Goal: Use online tool/utility: Utilize a website feature to perform a specific function

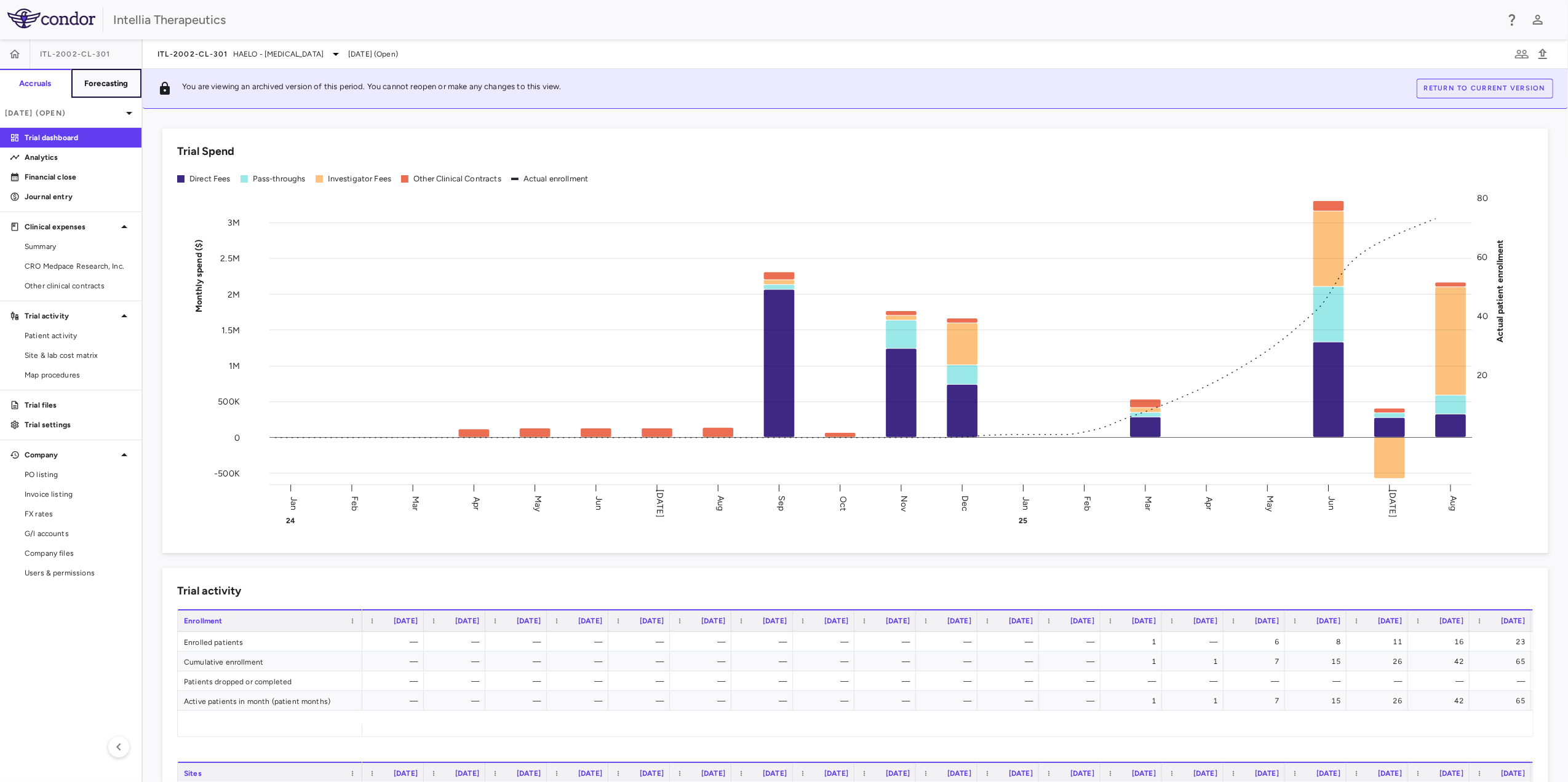
click at [107, 96] on button "Forecasting" at bounding box center [106, 84] width 72 height 29
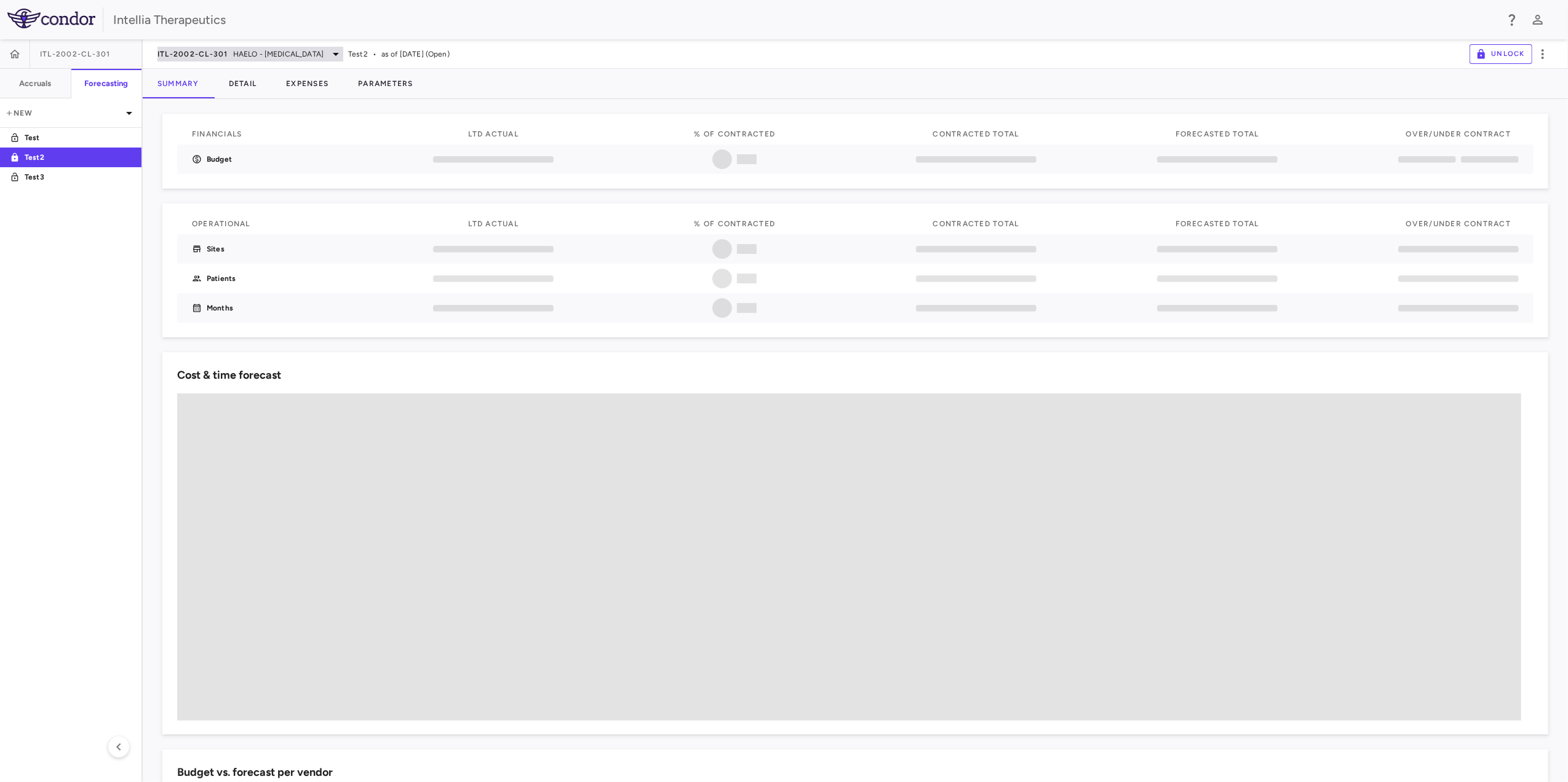
click at [235, 59] on div "ITL-2002-CL-301 HAELO - [MEDICAL_DATA]" at bounding box center [250, 53] width 185 height 15
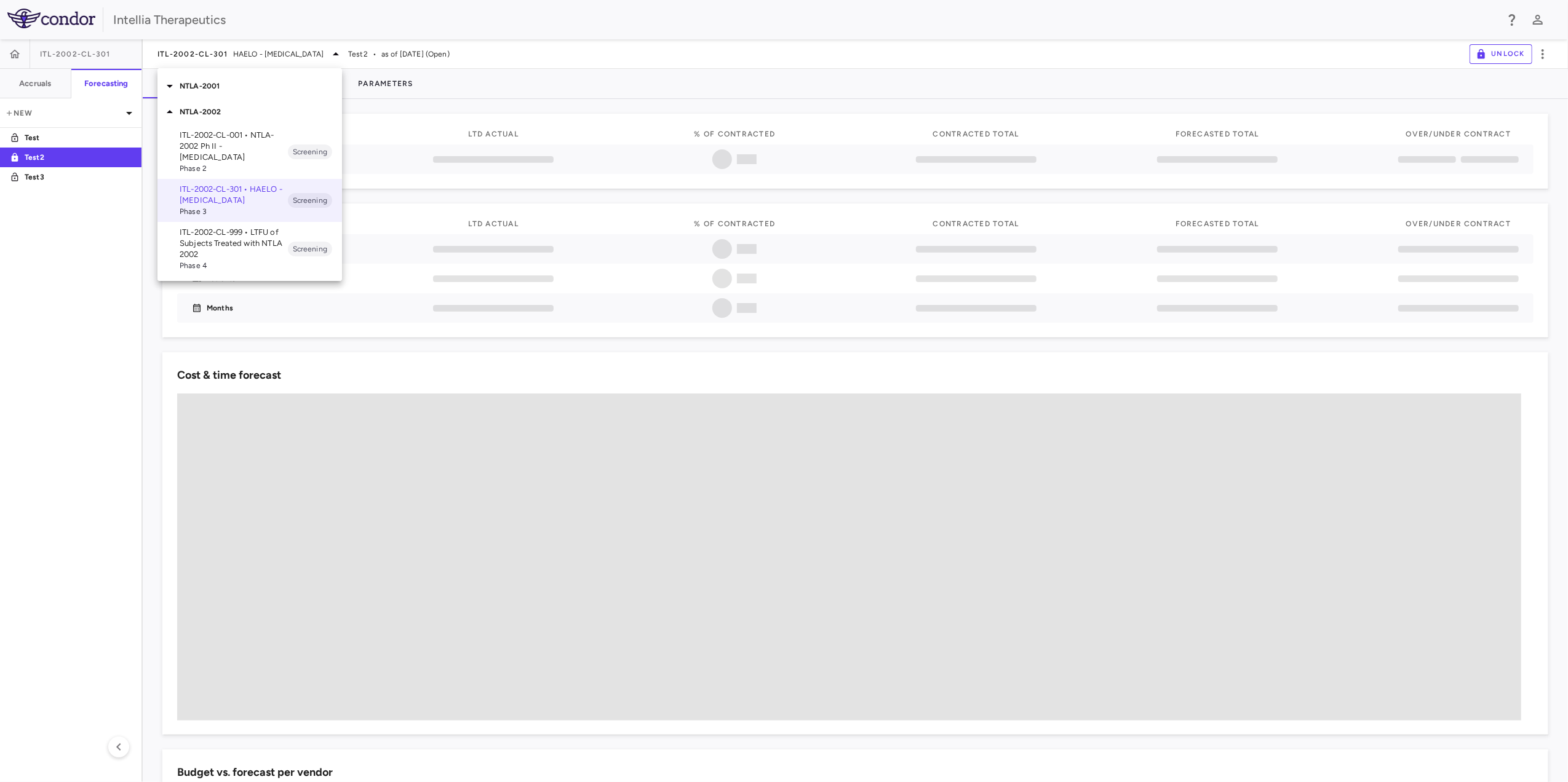
click at [170, 112] on icon at bounding box center [169, 112] width 6 height 3
click at [166, 84] on icon at bounding box center [169, 85] width 15 height 15
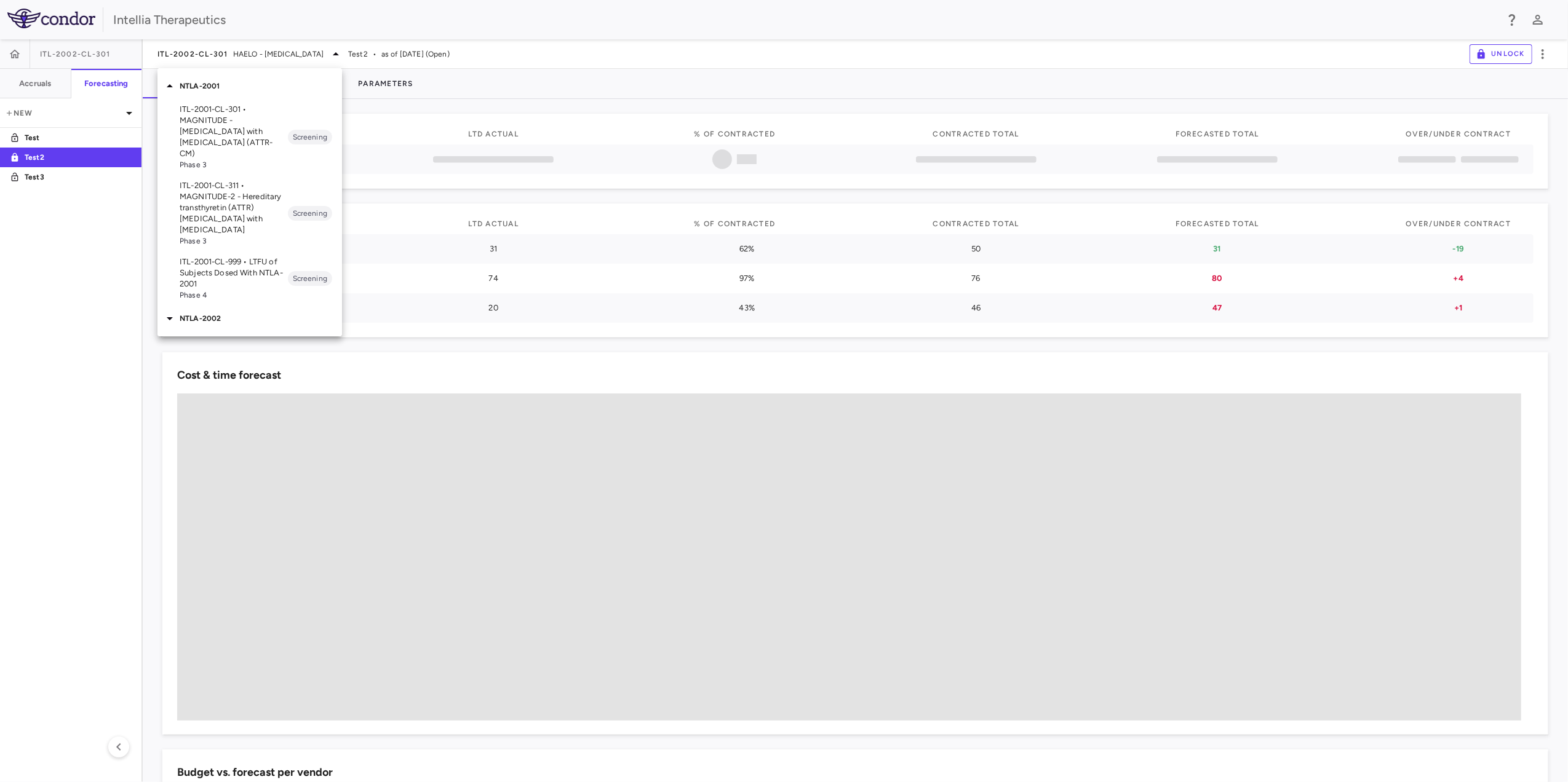
click at [223, 184] on p "ITL-2001-CL-311 • MAGNITUDE-2 - Hereditary transthyretin (ATTR) [MEDICAL_DATA] …" at bounding box center [234, 208] width 109 height 55
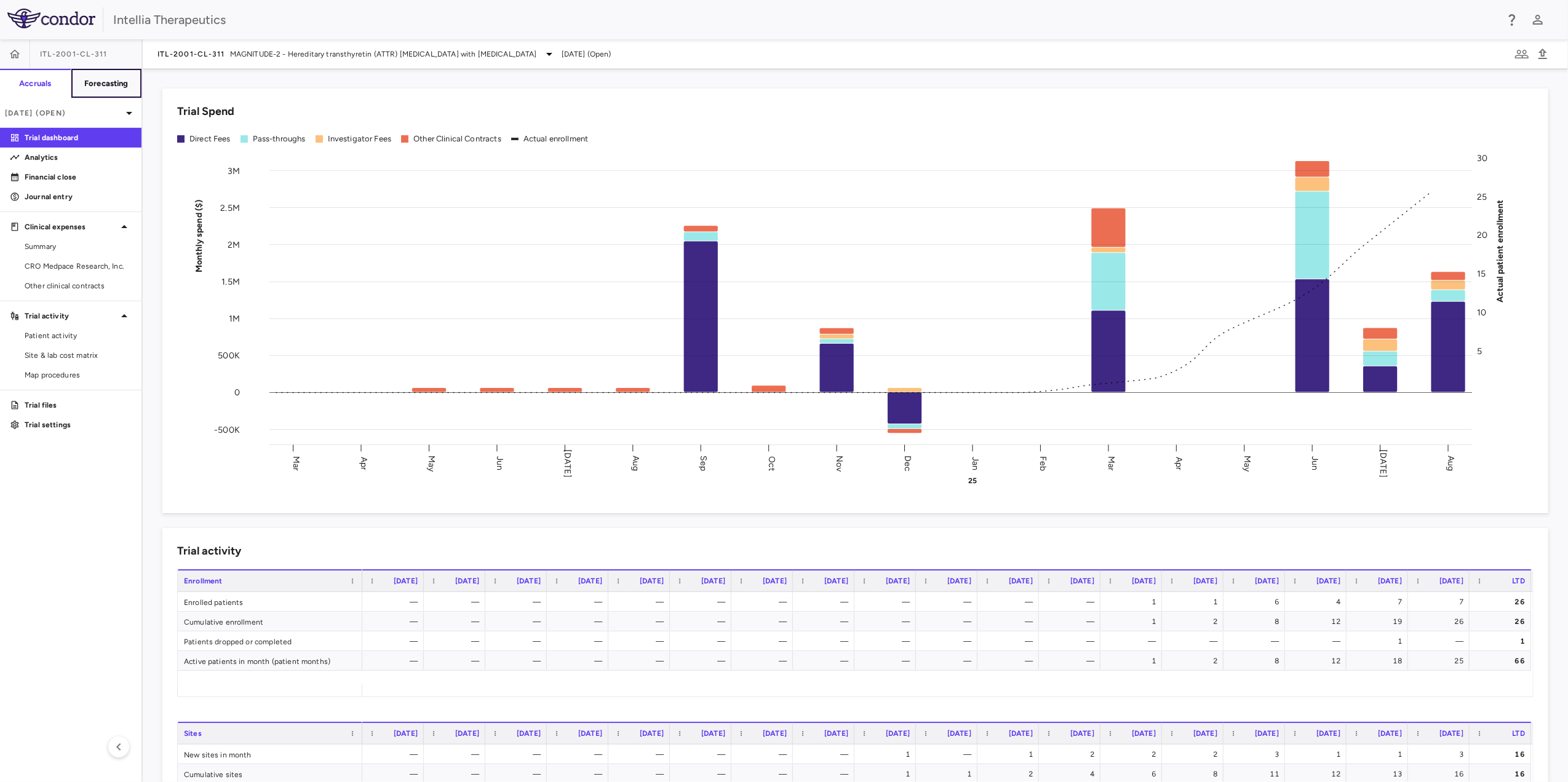
click at [133, 84] on button "Forecasting" at bounding box center [106, 84] width 72 height 29
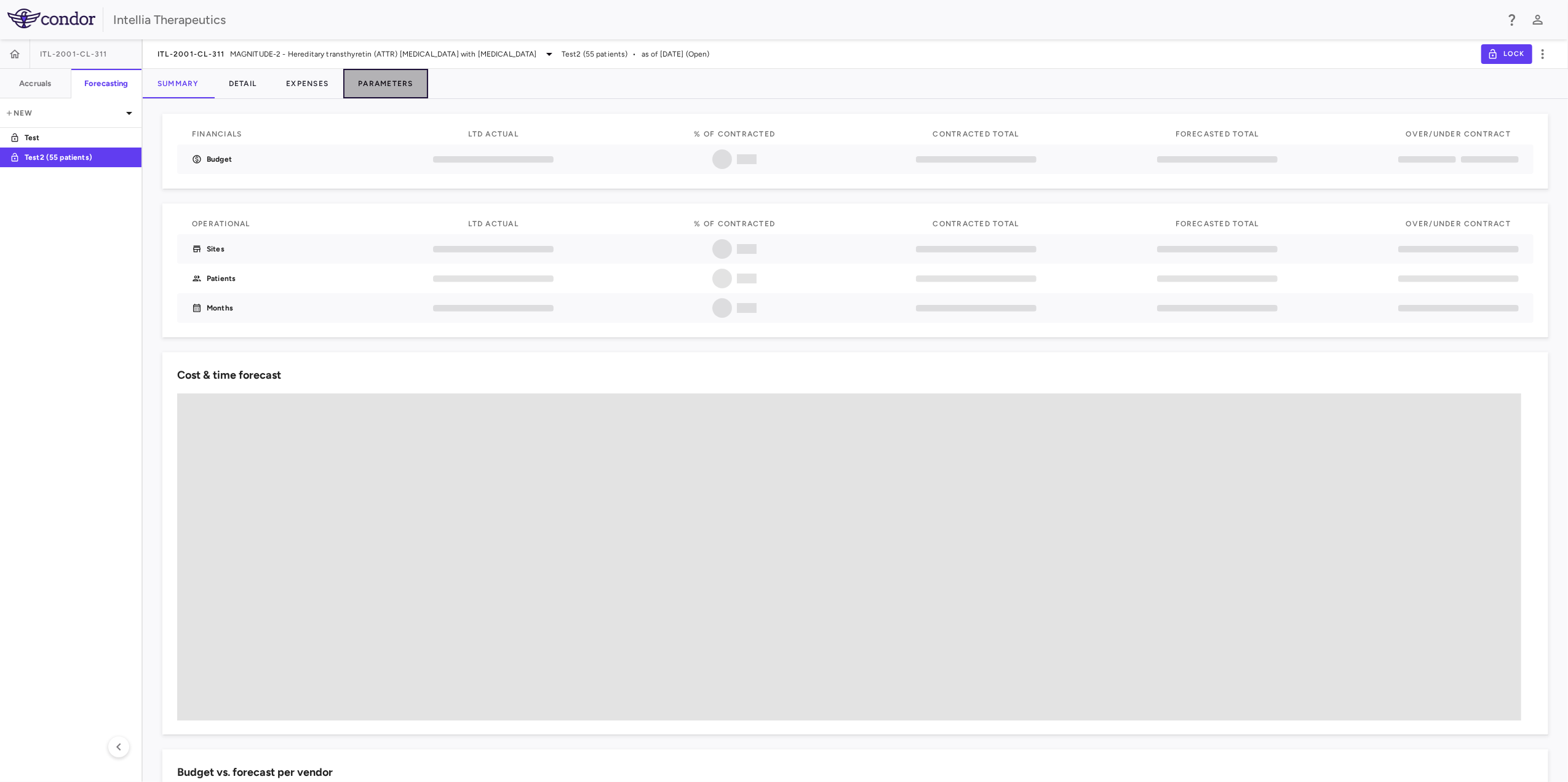
click at [410, 84] on button "Parameters" at bounding box center [386, 84] width 85 height 29
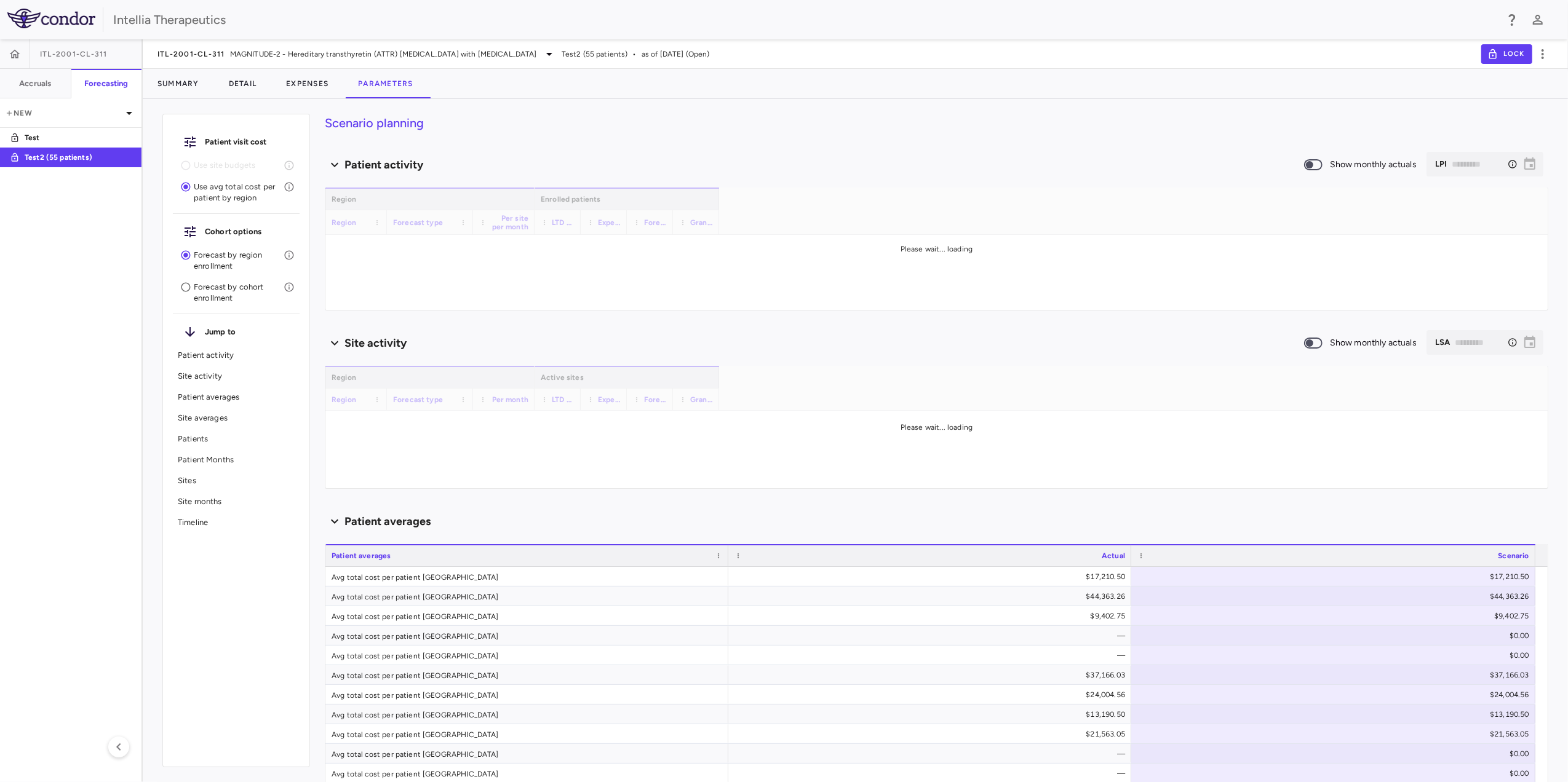
type input "********"
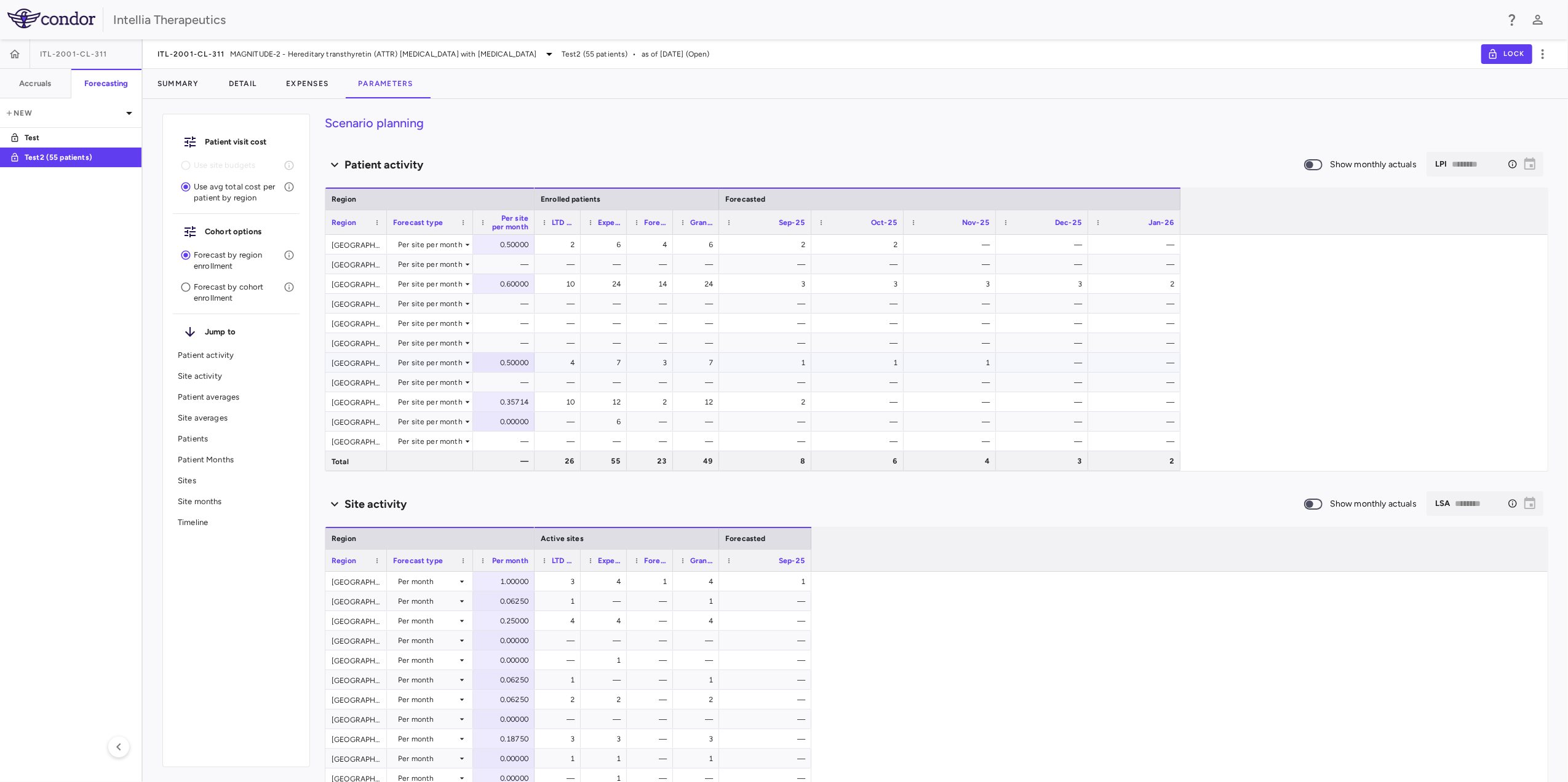
scroll to position [655, 0]
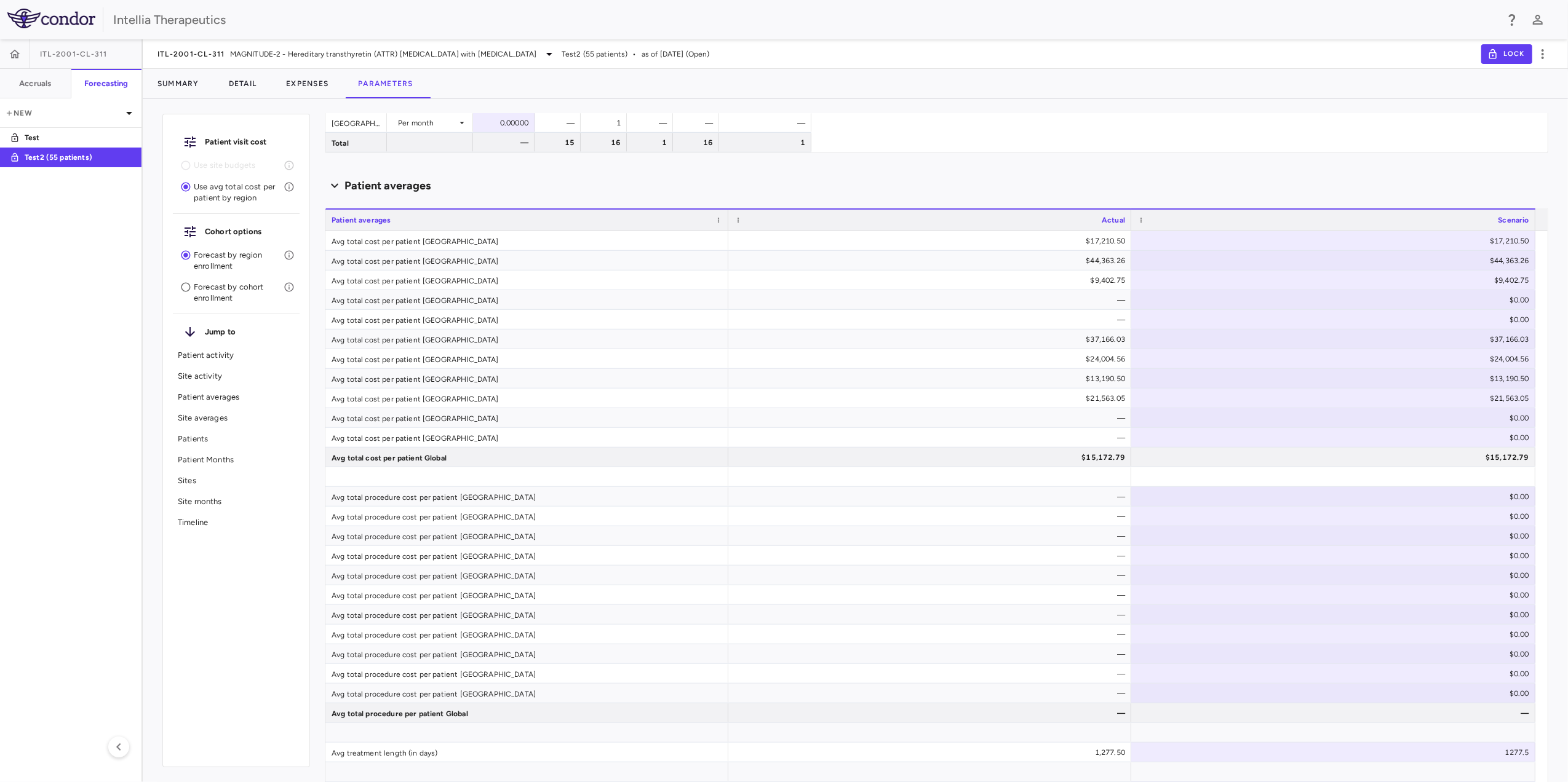
click at [1024, 176] on div "Patient averages" at bounding box center [937, 185] width 1224 height 26
click at [310, 780] on div "Patient visit cost Use site budgets Use avg total cost per patient by region Co…" at bounding box center [856, 445] width 1426 height 673
